Goal: Information Seeking & Learning: Learn about a topic

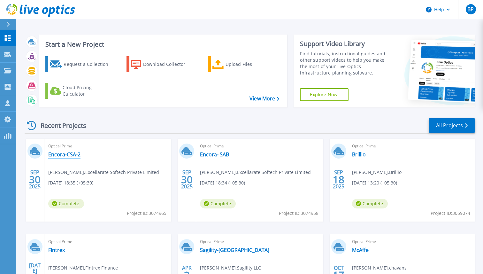
click at [75, 156] on link "Encora-CSA-2" at bounding box center [64, 154] width 32 height 6
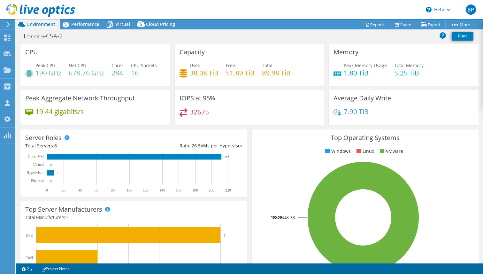
select select "USD"
click at [68, 25] on icon at bounding box center [66, 25] width 6 height 6
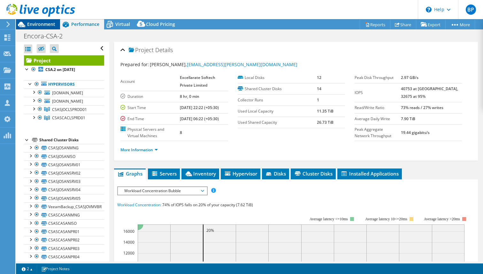
click at [45, 26] on span "Environment" at bounding box center [41, 24] width 28 height 6
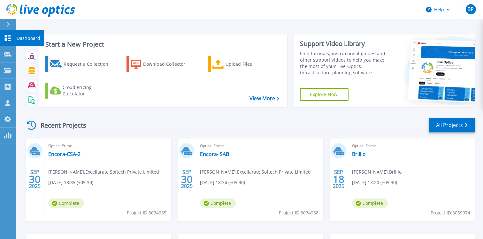
click at [23, 37] on p "Dashboard" at bounding box center [29, 38] width 24 height 17
click at [65, 153] on link "Encora-CSA-2" at bounding box center [64, 154] width 32 height 6
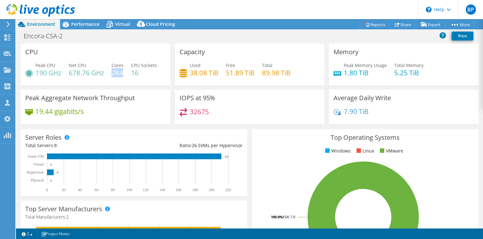
drag, startPoint x: 122, startPoint y: 74, endPoint x: 113, endPoint y: 75, distance: 9.6
click at [113, 75] on h4 "284" at bounding box center [118, 72] width 12 height 7
click at [231, 82] on div "Used 38.08 TiB Free 51.89 TiB Total 89.98 TiB" at bounding box center [250, 72] width 140 height 21
drag, startPoint x: 247, startPoint y: 74, endPoint x: 223, endPoint y: 74, distance: 24.0
click at [223, 74] on div "Used 38.08 TiB Free 51.89 TiB Total 89.98 TiB" at bounding box center [250, 72] width 140 height 21
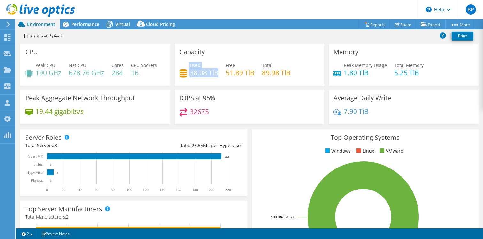
drag, startPoint x: 217, startPoint y: 72, endPoint x: 189, endPoint y: 74, distance: 28.2
click at [189, 74] on div "Used 38.08 TiB" at bounding box center [199, 69] width 39 height 14
drag, startPoint x: 378, startPoint y: 71, endPoint x: 347, endPoint y: 67, distance: 31.5
click at [347, 67] on div "Peak Memory Usage 1.80 TiB" at bounding box center [365, 69] width 43 height 14
